Goal: Task Accomplishment & Management: Use online tool/utility

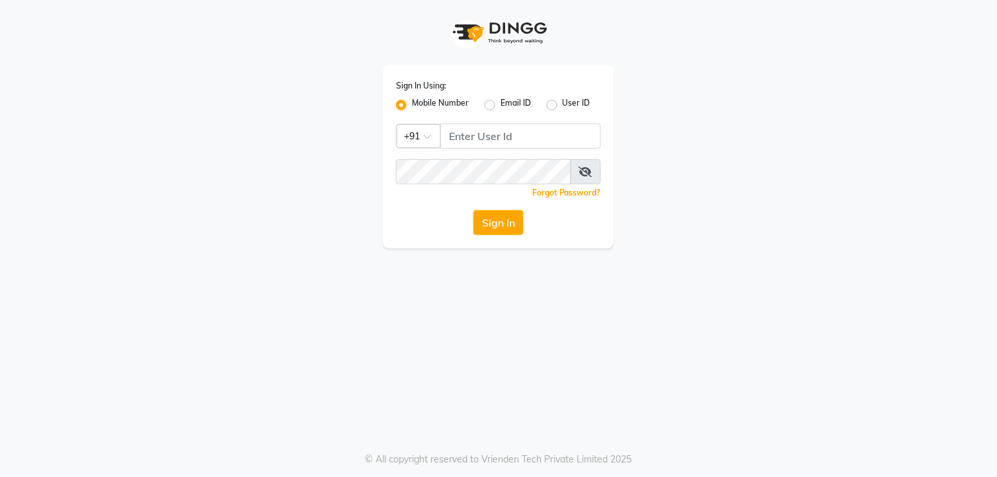
click at [458, 143] on input "Username" at bounding box center [520, 136] width 161 height 25
type input "7720066066"
click at [474, 220] on button "Sign In" at bounding box center [499, 222] width 50 height 25
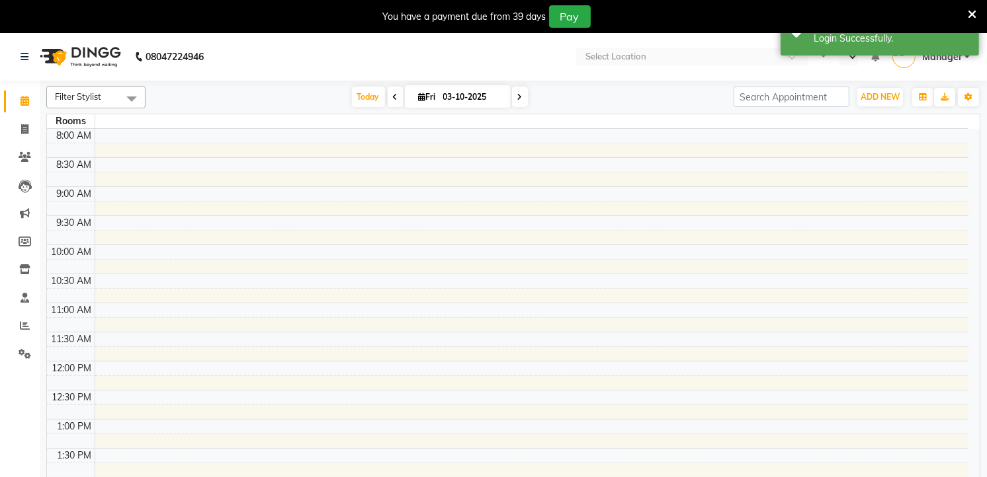
select select "en"
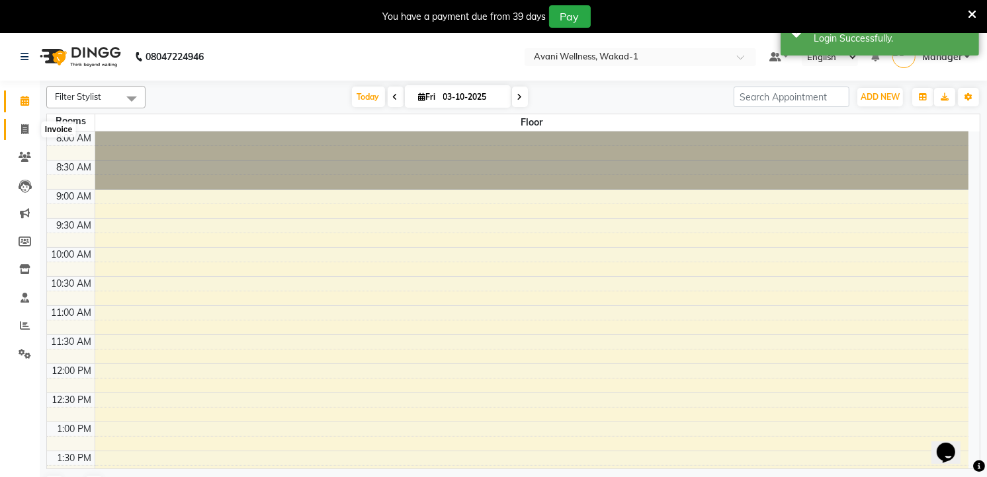
click at [24, 133] on icon at bounding box center [24, 129] width 7 height 10
select select "service"
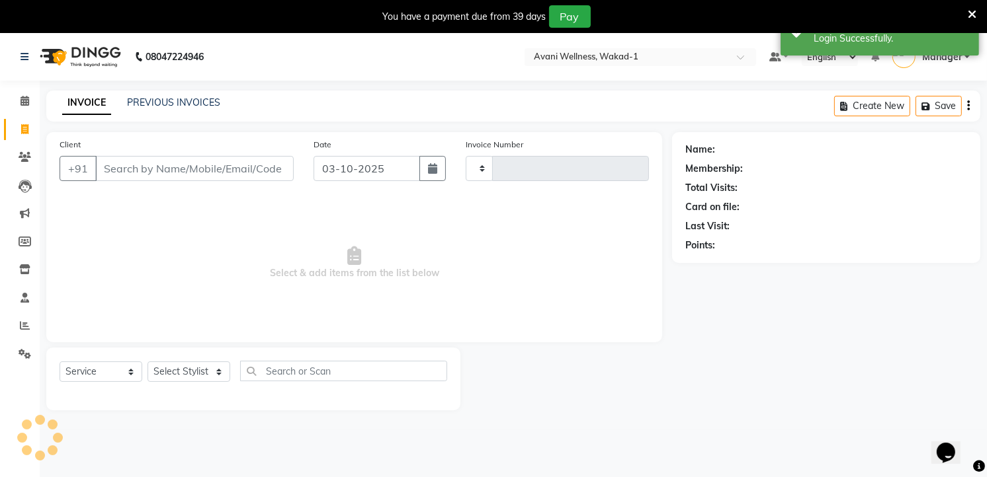
type input "5866"
select select "4822"
